Goal: Find specific page/section: Find specific page/section

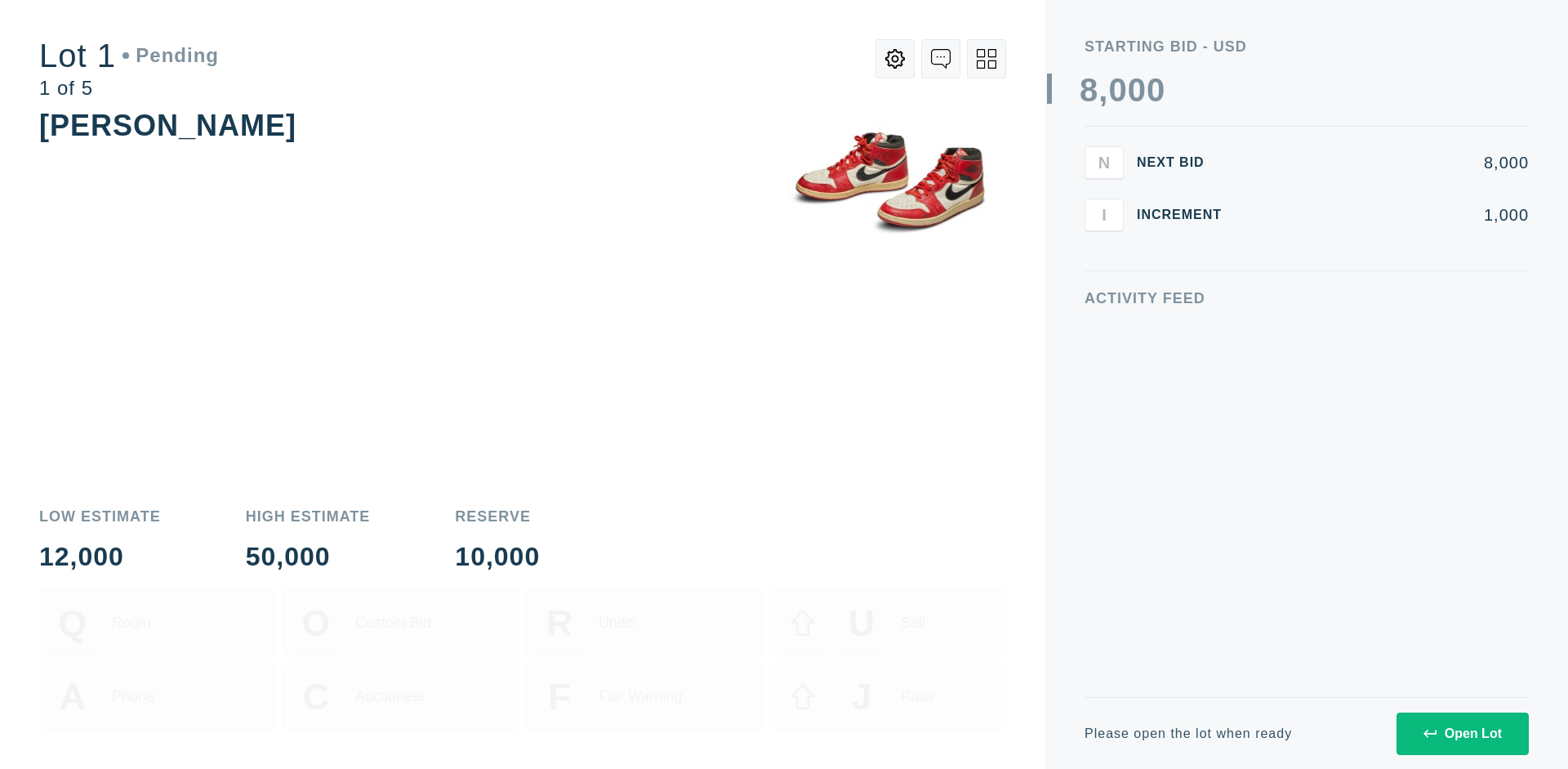
click at [1462, 733] on div "Open Lot" at bounding box center [1463, 734] width 79 height 15
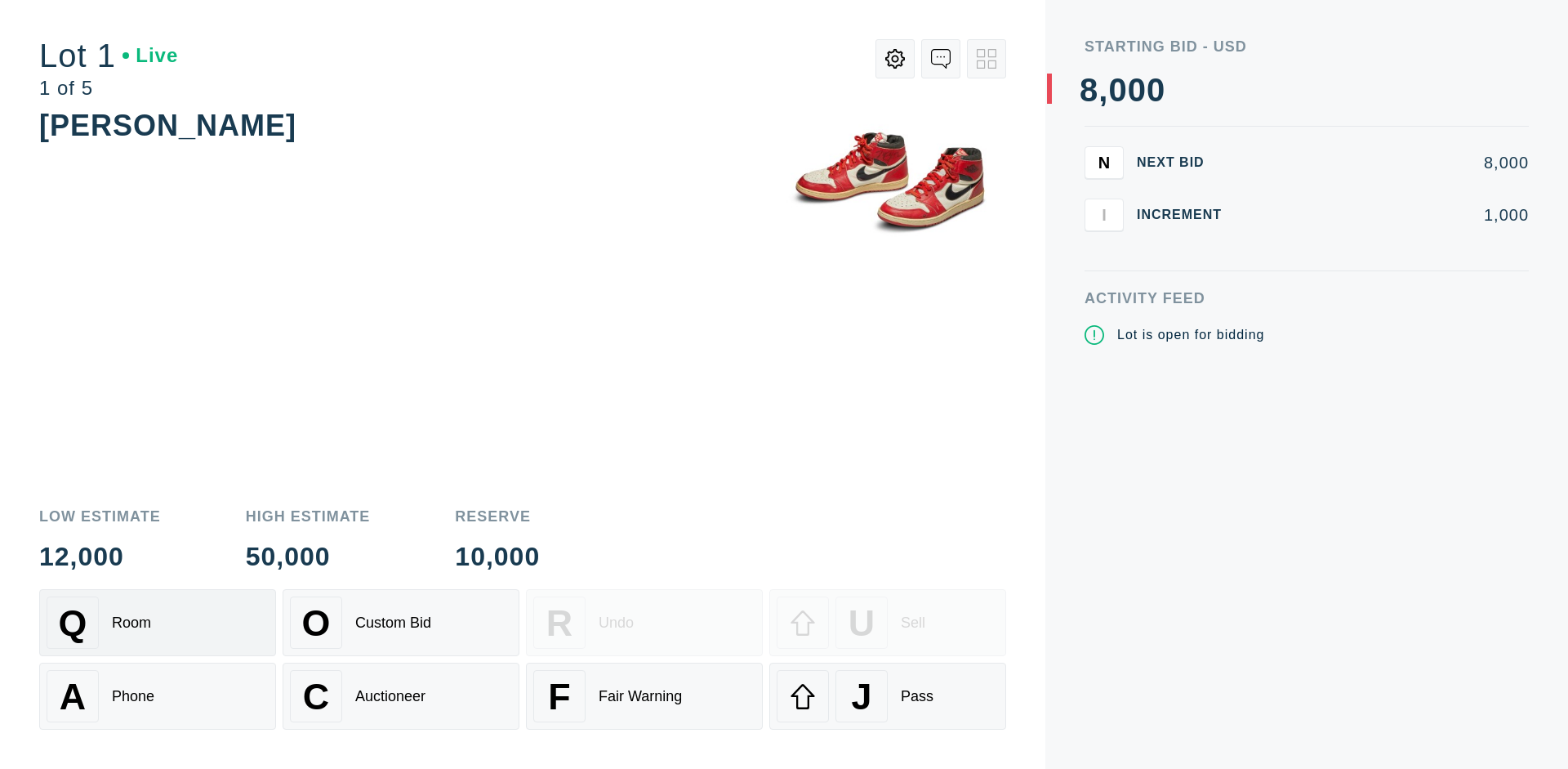
click at [158, 623] on div "Q Room" at bounding box center [158, 623] width 222 height 53
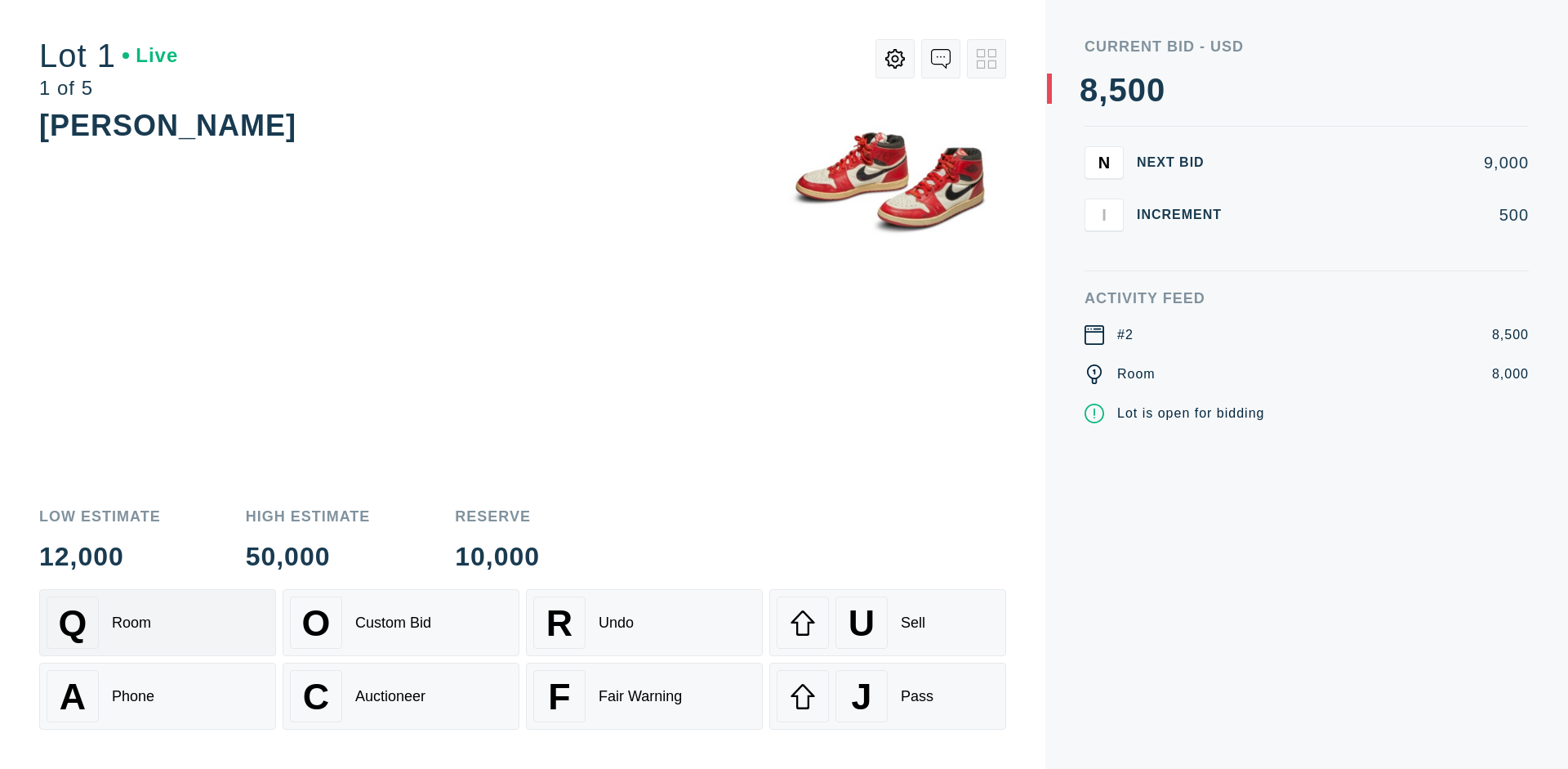
click at [158, 623] on div "Q Room" at bounding box center [158, 623] width 222 height 53
